Goal: Information Seeking & Learning: Find specific fact

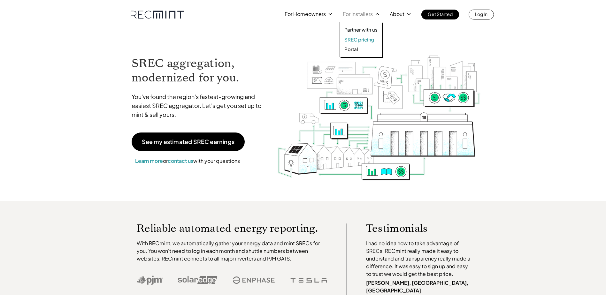
click at [366, 40] on p "SREC pricing" at bounding box center [359, 39] width 30 height 6
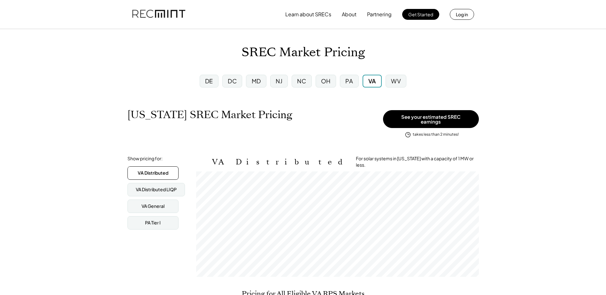
scroll to position [105, 283]
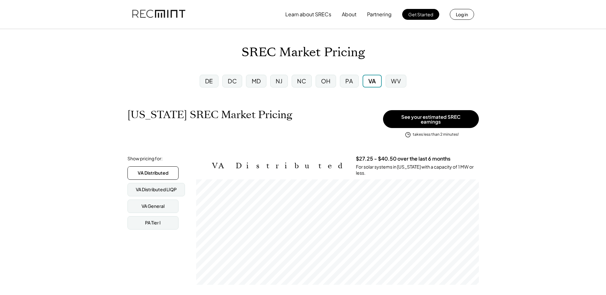
click at [343, 79] on div "PA" at bounding box center [349, 81] width 19 height 13
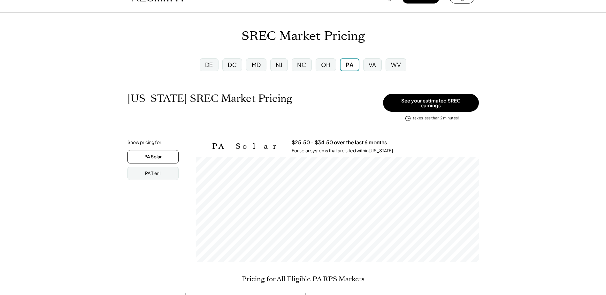
scroll to position [32, 0]
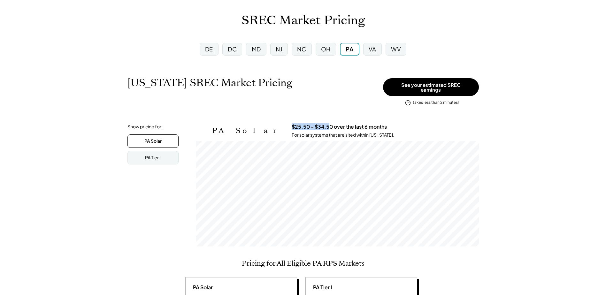
drag, startPoint x: 266, startPoint y: 123, endPoint x: 287, endPoint y: 124, distance: 21.8
click at [287, 124] on div "PA Solar $25.50 - $34.50 over the last 6 months For solar systems that are site…" at bounding box center [345, 131] width 267 height 14
drag, startPoint x: 287, startPoint y: 124, endPoint x: 364, endPoint y: 99, distance: 81.0
click at [364, 99] on div "Pennsylvania SREC Market Pricing View other state pricing" at bounding box center [253, 90] width 252 height 26
